Goal: Task Accomplishment & Management: Manage account settings

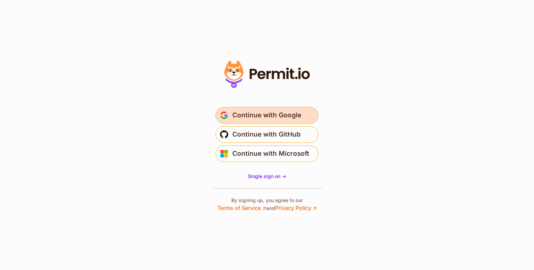
click at [264, 117] on span "Continue with Google" at bounding box center [266, 115] width 69 height 11
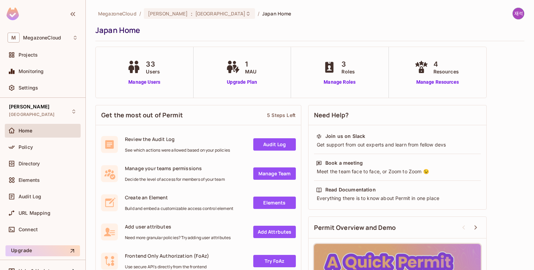
click at [497, 85] on div "MegazoneCloud / Jarvis : Japan / Japan Home Japan Home 33 Users Manage Users 1 …" at bounding box center [309, 181] width 429 height 346
click at [521, 93] on div "MegazoneCloud / Jarvis : Japan / Japan Home Japan Home 33 Users Manage Users 1 …" at bounding box center [310, 135] width 448 height 270
click at [245, 13] on icon at bounding box center [247, 13] width 5 height 5
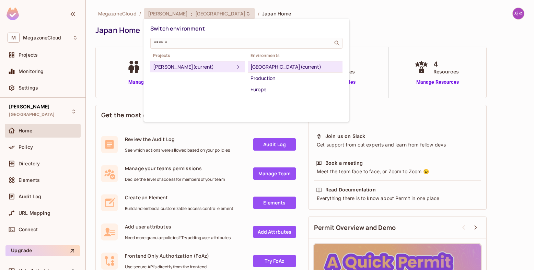
drag, startPoint x: 271, startPoint y: 80, endPoint x: 262, endPoint y: 82, distance: 9.1
click at [271, 80] on div "Production" at bounding box center [295, 78] width 89 height 8
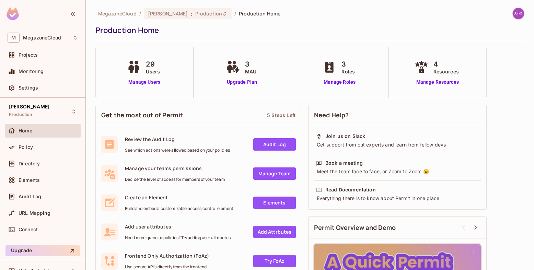
click at [501, 127] on div "Get the most out of Permit 5 Steps Left Review the Audit Log See which actions …" at bounding box center [309, 228] width 429 height 252
click at [152, 80] on link "Manage Users" at bounding box center [144, 82] width 38 height 7
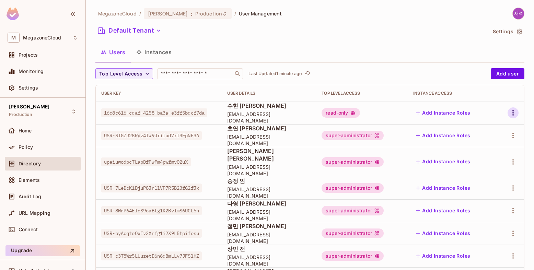
click at [509, 112] on icon "button" at bounding box center [513, 113] width 8 height 8
drag, startPoint x: 219, startPoint y: 113, endPoint x: 239, endPoint y: 115, distance: 19.6
click at [219, 114] on div at bounding box center [267, 135] width 534 height 270
click at [454, 114] on button "Add Instance Roles" at bounding box center [443, 112] width 60 height 11
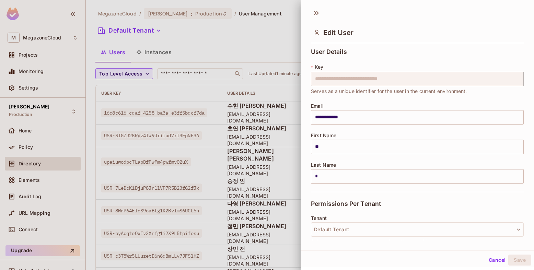
scroll to position [1, 0]
click at [495, 263] on button "Cancel" at bounding box center [497, 259] width 22 height 11
